Goal: Transaction & Acquisition: Purchase product/service

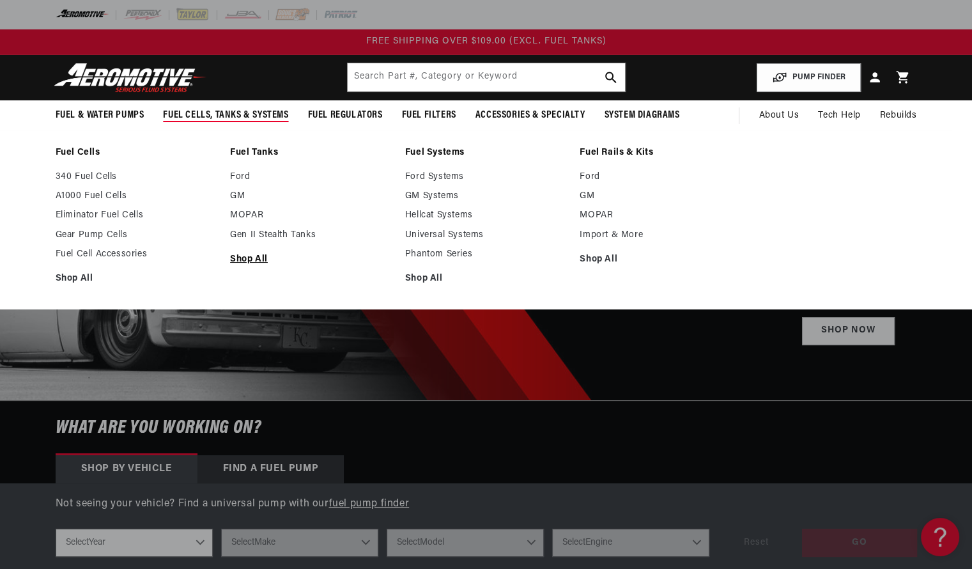
click at [248, 256] on link "Shop All" at bounding box center [311, 260] width 162 height 12
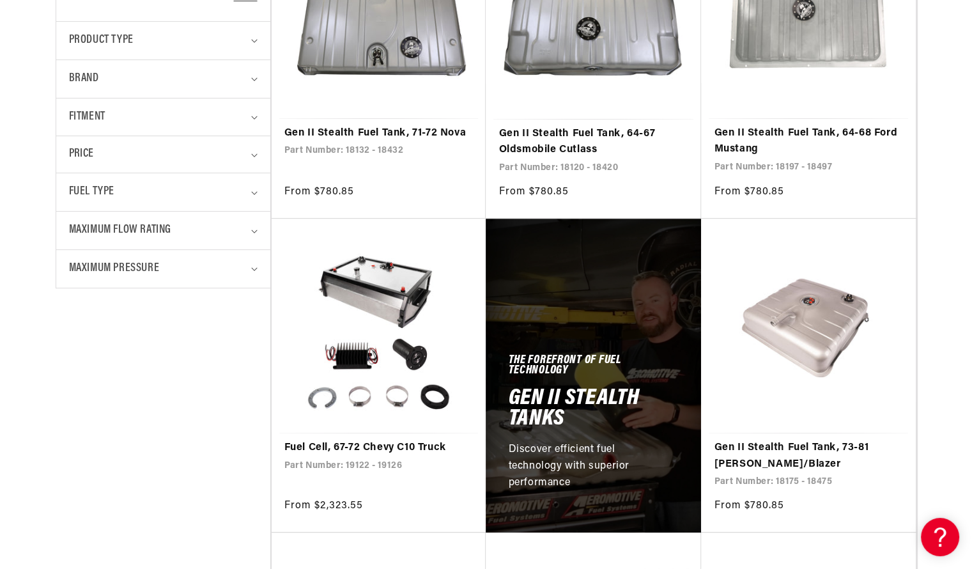
scroll to position [424, 0]
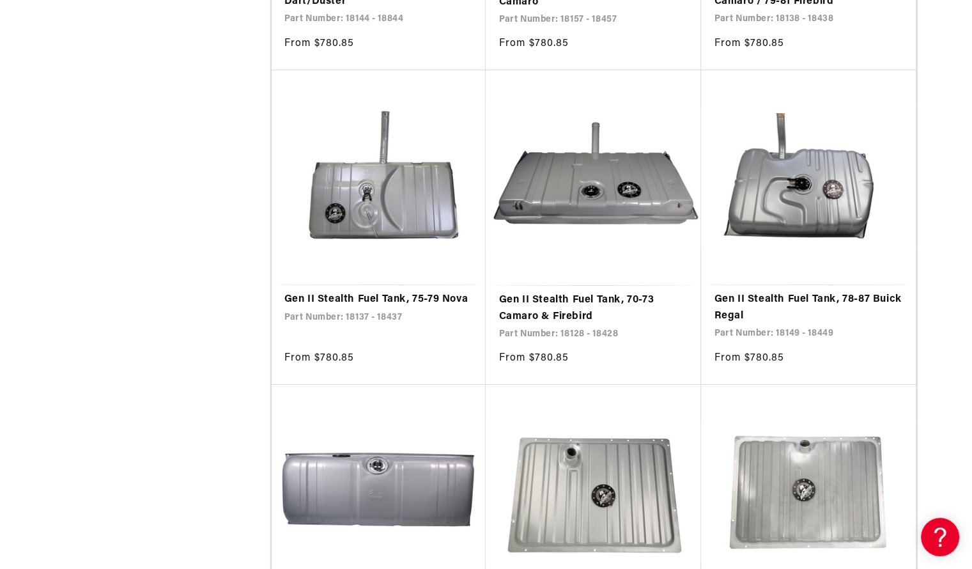
scroll to position [4360, 0]
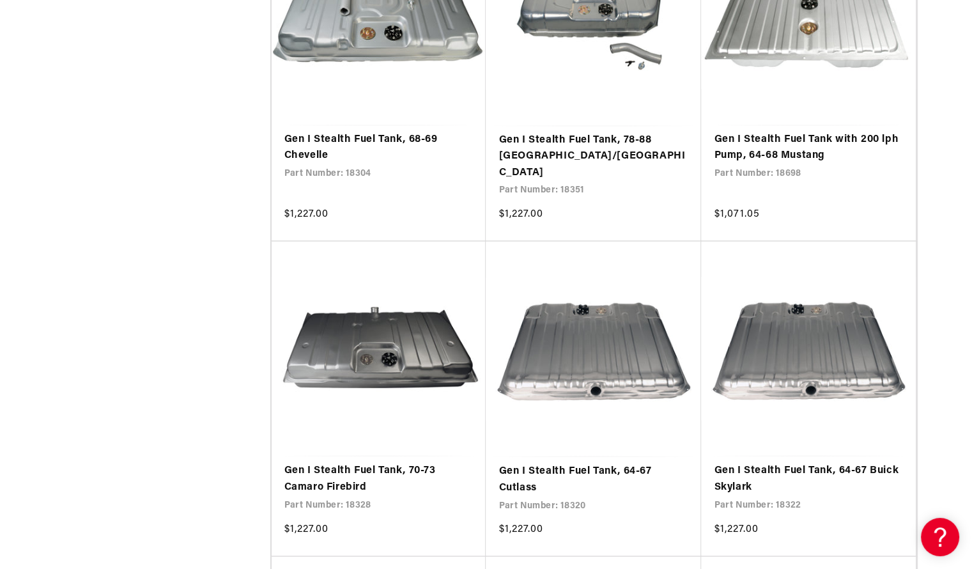
scroll to position [7053, 0]
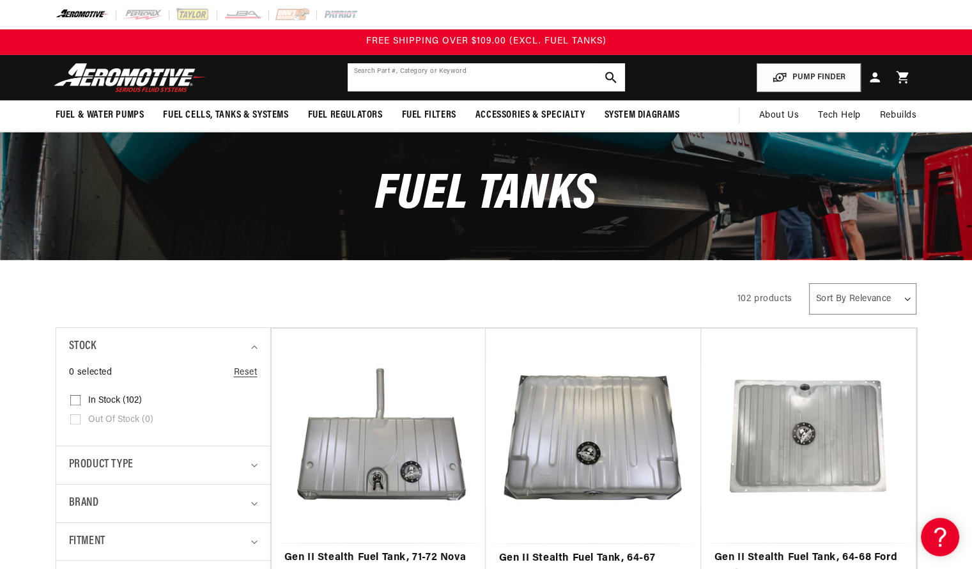
click at [504, 70] on input "text" at bounding box center [486, 77] width 277 height 28
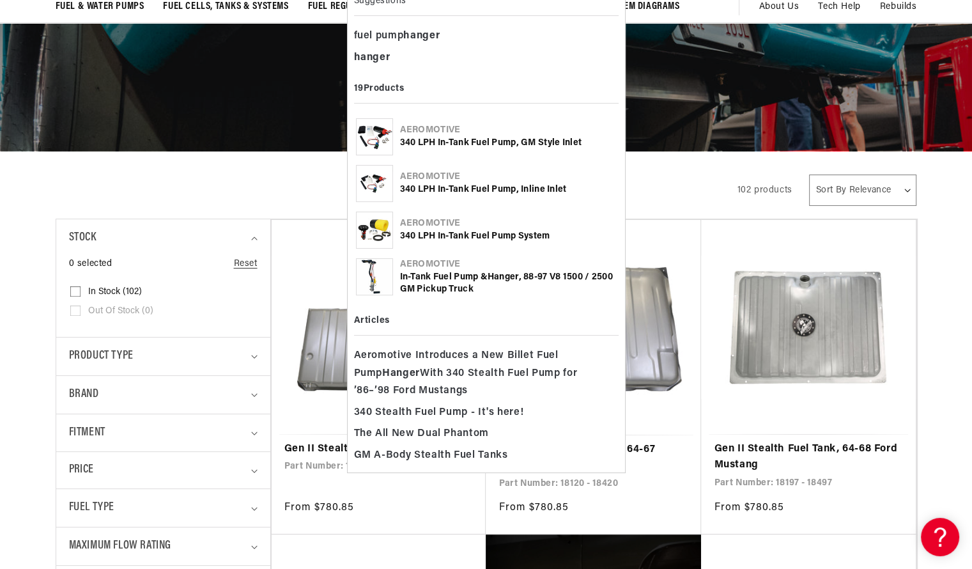
scroll to position [110, 0]
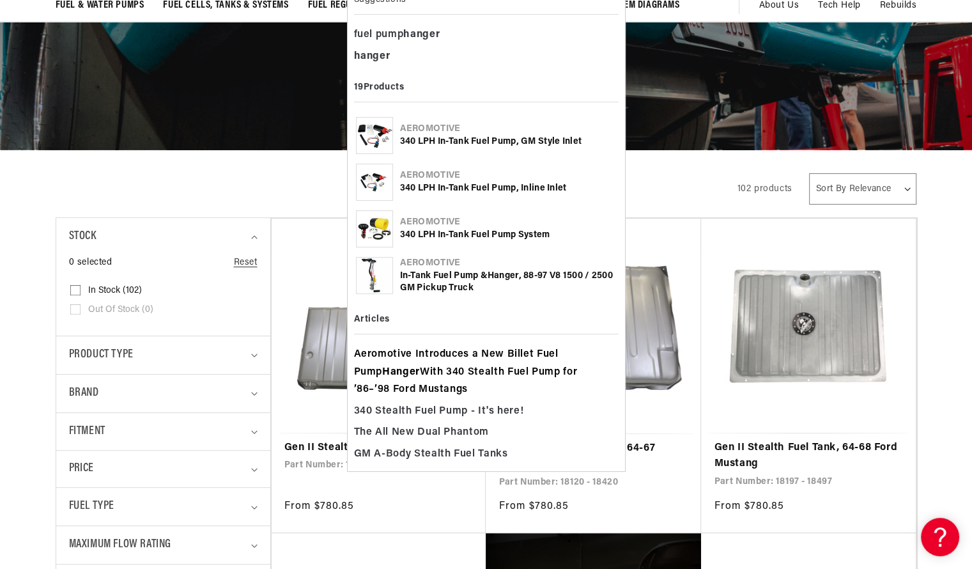
type input "hanger"
click at [434, 367] on span "Aeromotive Introduces a New Billet Fuel Pump Hanger With 340 Stealth Fuel Pump …" at bounding box center [484, 372] width 261 height 53
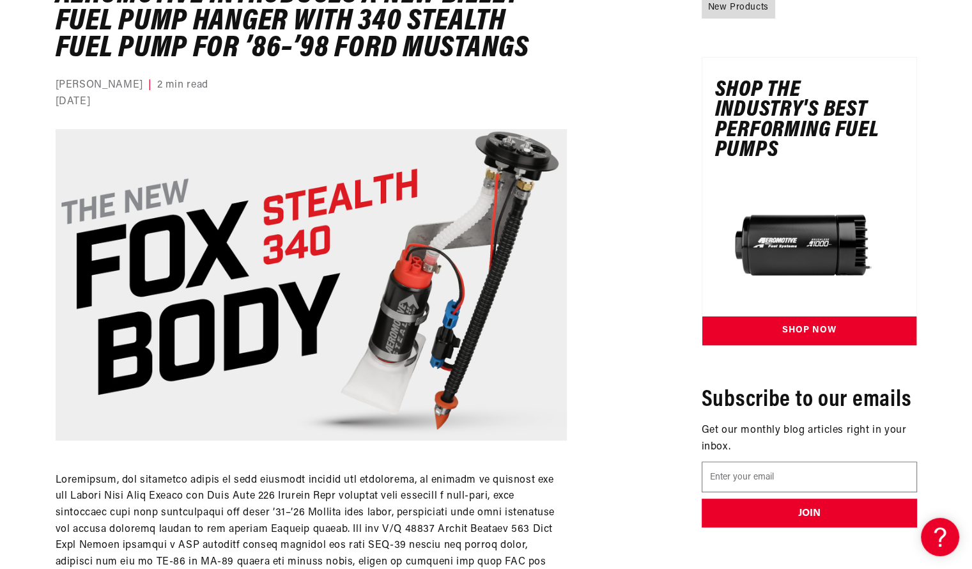
scroll to position [194, 0]
